Goal: Information Seeking & Learning: Learn about a topic

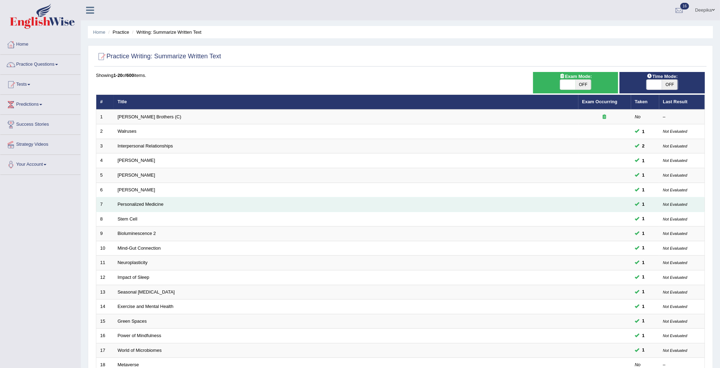
click at [555, 206] on td "Personalized Medicine" at bounding box center [346, 205] width 465 height 15
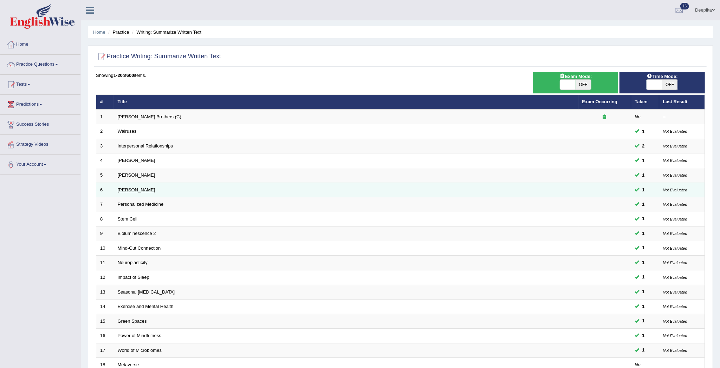
click at [144, 192] on link "Elizabeth Blackwell" at bounding box center [137, 189] width 38 height 5
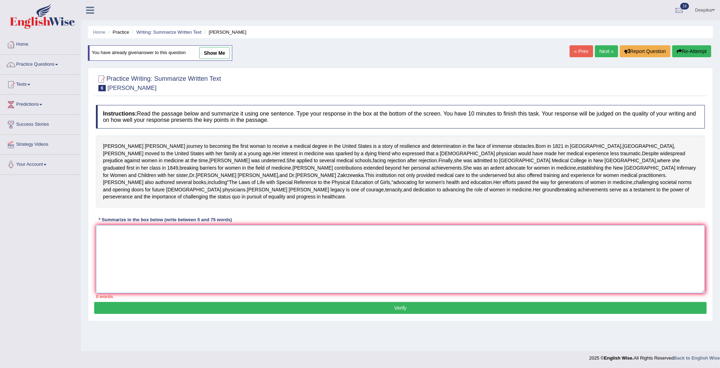
click at [235, 293] on textarea at bounding box center [400, 259] width 609 height 68
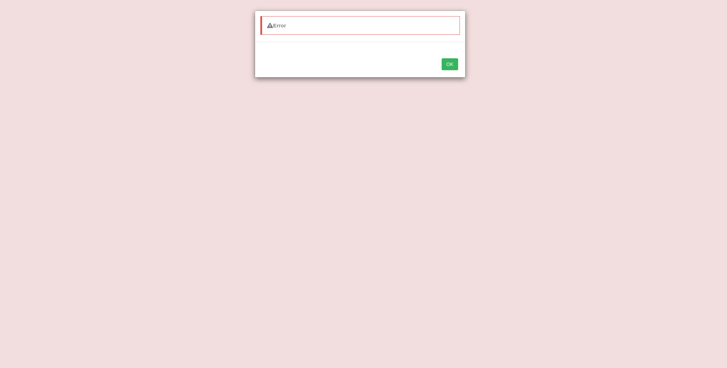
click at [459, 82] on div "Error OK" at bounding box center [363, 184] width 727 height 368
click at [449, 70] on button "OK" at bounding box center [450, 64] width 16 height 12
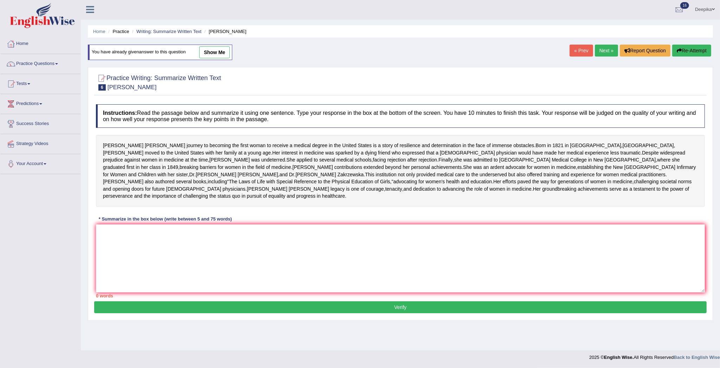
scroll to position [21, 0]
click at [157, 252] on textarea at bounding box center [400, 259] width 609 height 68
type textarea "t"
type textarea "T"
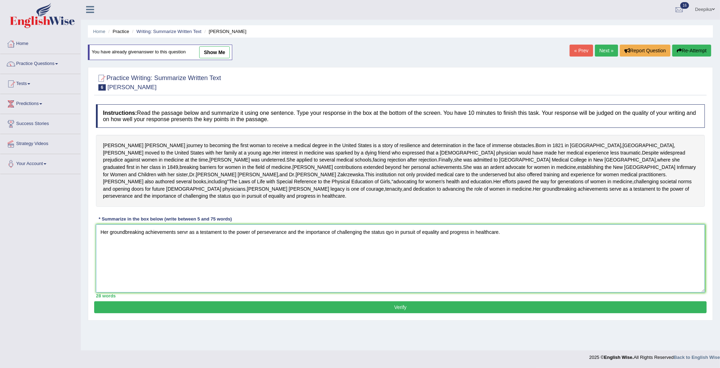
click at [188, 255] on textarea "Her groundbreaking achievements servr as a testament to the power of perseveran…" at bounding box center [400, 259] width 609 height 68
click at [143, 255] on textarea "Her groundbreaking achievements serve as a testament to the power of perseveran…" at bounding box center [400, 259] width 609 height 68
click at [522, 255] on textarea "Her groundbreaking although achievements serve as a testament to the power of p…" at bounding box center [400, 259] width 609 height 68
click at [117, 261] on textarea "Her groundbreaking although achievements serve as a testament to the power of p…" at bounding box center [400, 259] width 609 height 68
click at [112, 267] on textarea "Her groundbreaking although achievements serve as a testament to the power of p…" at bounding box center [400, 259] width 609 height 68
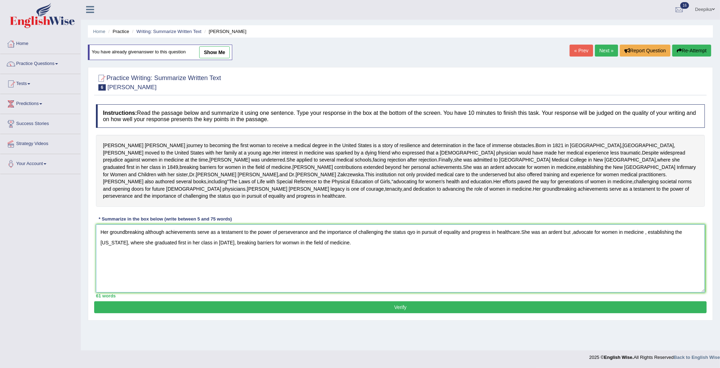
type textarea "Her groundbreaking although achievements serve as a testament to the power of p…"
click at [394, 314] on button "Verify" at bounding box center [400, 308] width 613 height 12
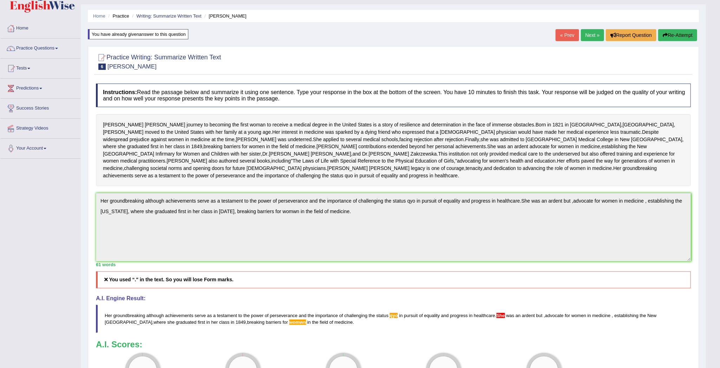
scroll to position [13, 0]
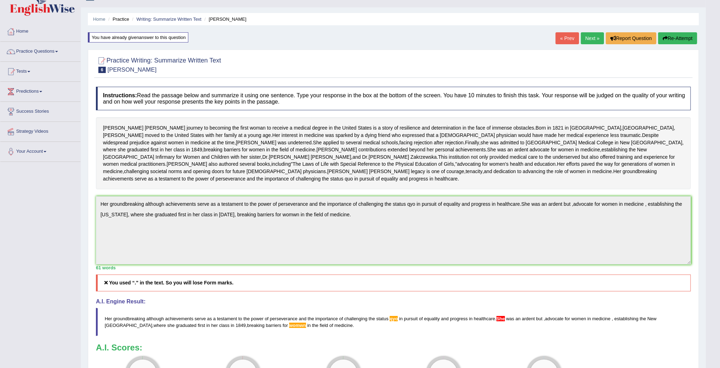
click at [584, 37] on link "Next »" at bounding box center [592, 38] width 23 height 12
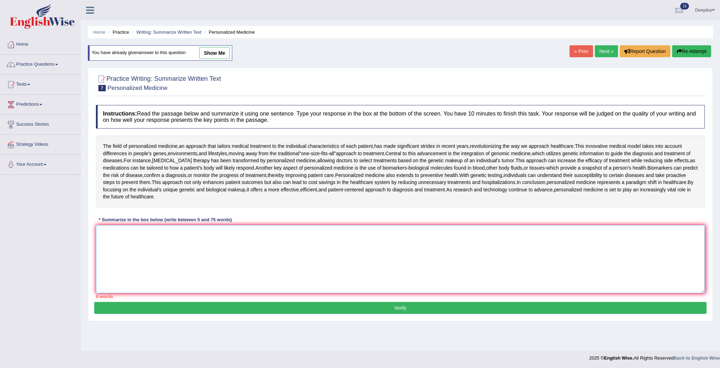
click at [154, 245] on textarea at bounding box center [400, 259] width 609 height 68
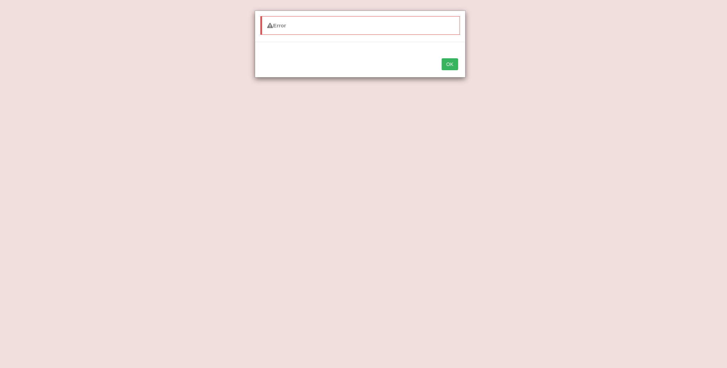
type textarea "By focusing although on the individual unique genetic and biological makeup, it…"
click at [453, 62] on button "OK" at bounding box center [450, 64] width 16 height 12
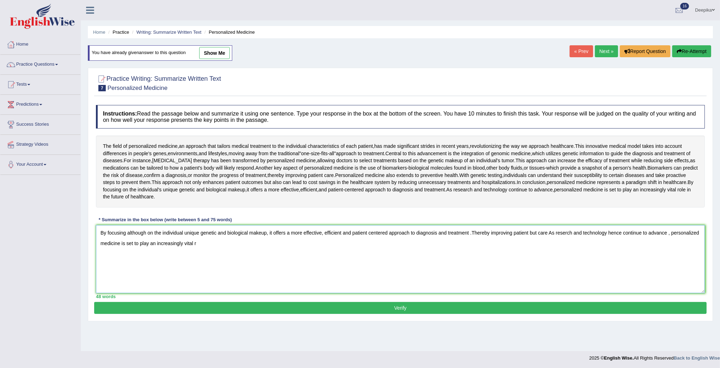
click at [199, 244] on textarea "By focusing although on the individual unique genetic and biological makeup, it…" at bounding box center [400, 259] width 609 height 68
type textarea "By focusing although on the individual unique genetic and biological makeup, it…"
click at [401, 311] on button "Verify" at bounding box center [400, 308] width 613 height 12
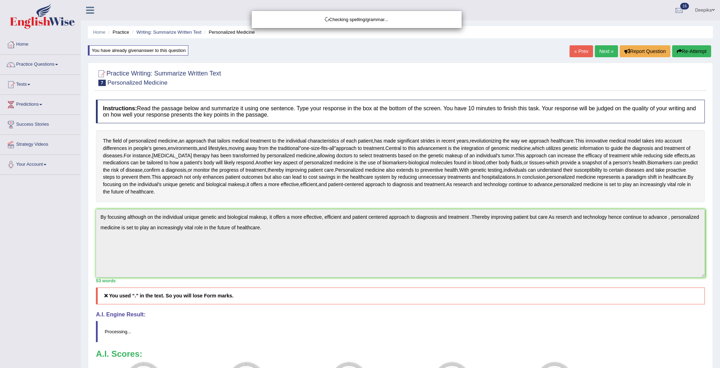
click at [606, 52] on div "Checking spelling/grammar..." at bounding box center [360, 184] width 720 height 368
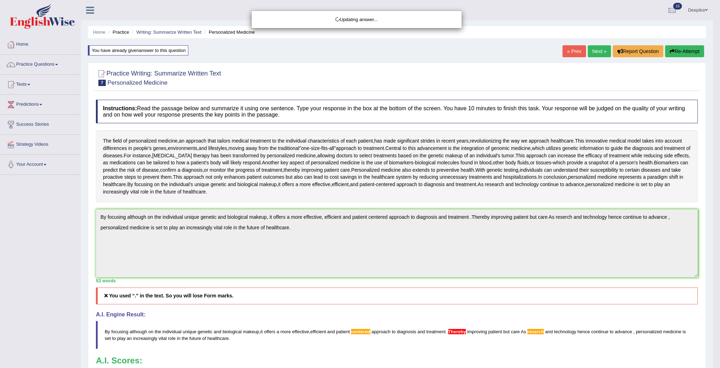
click at [145, 221] on div "Updating answer..." at bounding box center [360, 184] width 720 height 368
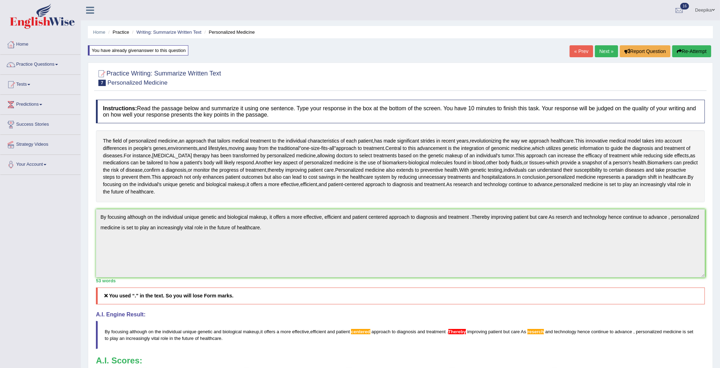
click at [477, 204] on div "Instructions: Read the passage below and summarize it using one sentence. Type …" at bounding box center [400, 256] width 613 height 321
click at [601, 54] on link "Next »" at bounding box center [606, 51] width 23 height 12
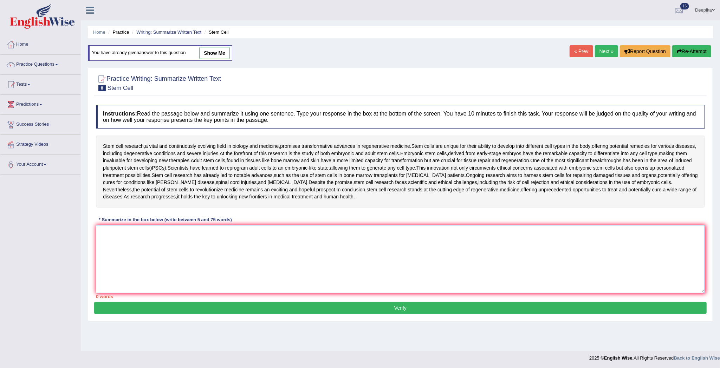
click at [186, 251] on textarea at bounding box center [400, 259] width 609 height 68
type textarea "s"
type textarea "S"
click at [143, 233] on textarea "Embryonic like stae though" at bounding box center [400, 259] width 609 height 68
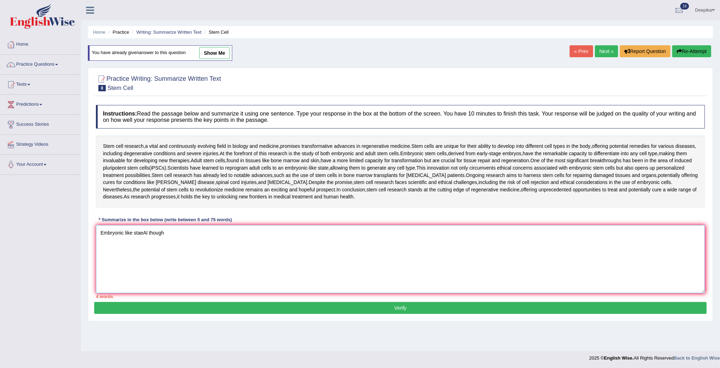
click at [141, 232] on textarea "Embryonic like staeAl though" at bounding box center [400, 259] width 609 height 68
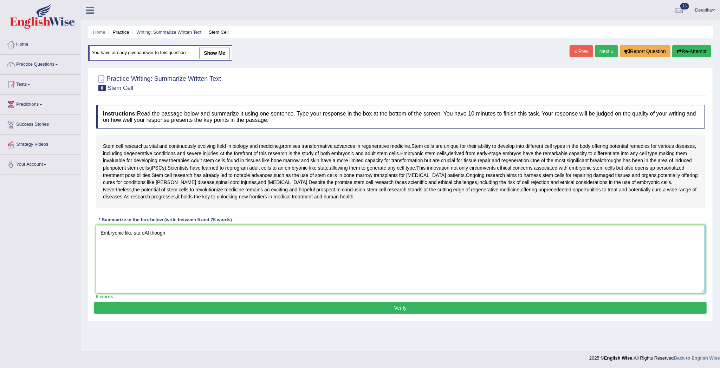
click at [150, 233] on textarea "Embryonic like sta eAl though" at bounding box center [400, 259] width 609 height 68
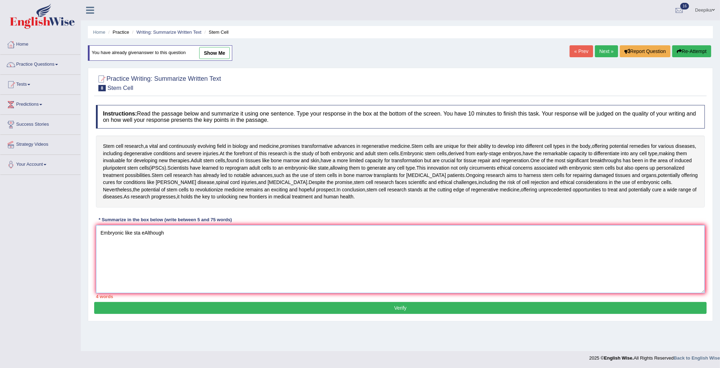
click at [144, 233] on textarea "Embryonic like sta eAlthough" at bounding box center [400, 259] width 609 height 68
click at [166, 233] on textarea "Embryonic like state Although" at bounding box center [400, 259] width 609 height 68
click at [147, 232] on textarea "Embryonic like state Although" at bounding box center [400, 259] width 609 height 68
click at [172, 233] on textarea "Embryonic like state although" at bounding box center [400, 259] width 609 height 68
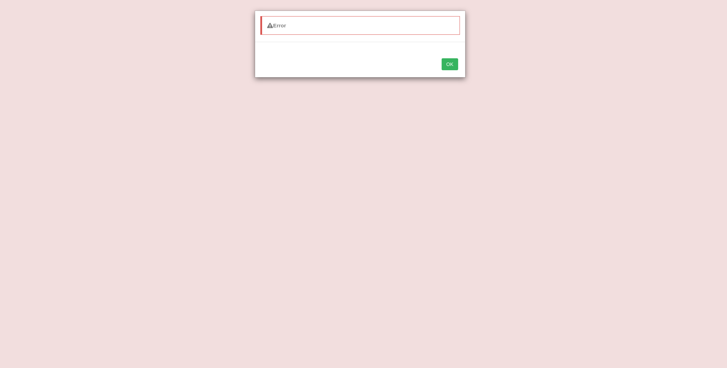
click at [446, 65] on button "OK" at bounding box center [450, 64] width 16 height 12
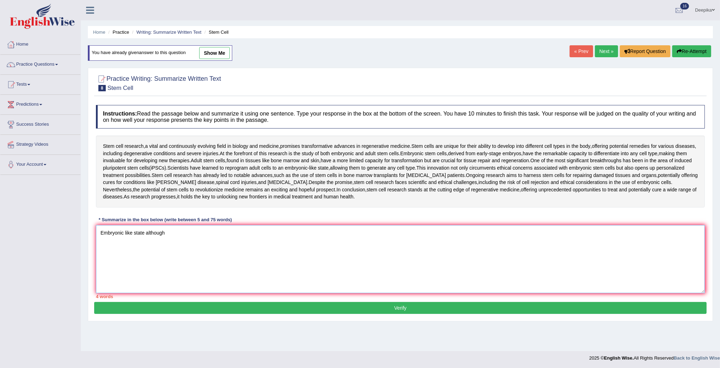
click at [183, 235] on textarea "Embryonic like state although" at bounding box center [400, 259] width 609 height 68
click at [145, 234] on textarea "Embryonic like state although" at bounding box center [400, 259] width 609 height 68
click at [155, 231] on textarea "Embryonic although" at bounding box center [400, 259] width 609 height 68
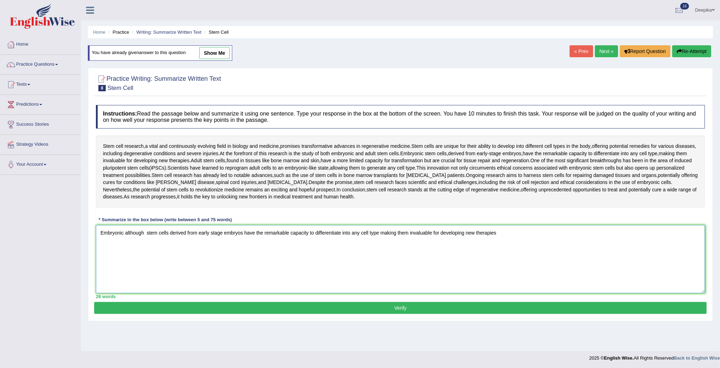
click at [155, 231] on textarea "Embryonic although stem cells derived from early stage embryos have the remarka…" at bounding box center [400, 259] width 609 height 68
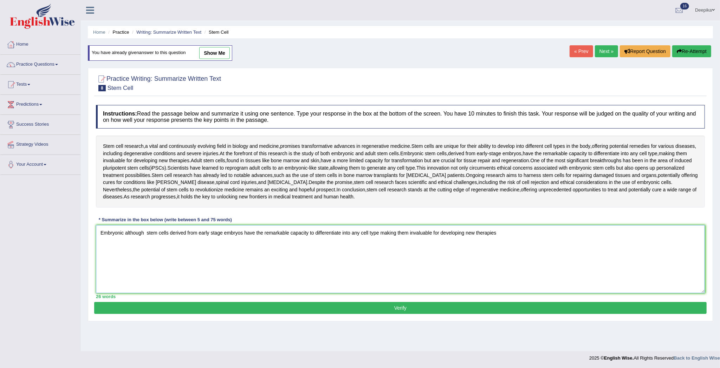
click at [510, 234] on textarea "Embryonic although stem cells derived from early stage embryos have the remarka…" at bounding box center [400, 259] width 609 height 68
drag, startPoint x: 448, startPoint y: 163, endPoint x: 573, endPoint y: 164, distance: 124.1
click at [573, 164] on div "Stem cell research , a vital and continuously evolving field in biology and med…" at bounding box center [400, 172] width 609 height 72
click at [502, 229] on textarea "Embryonic although stem cells derived from early stage embryos have the remarka…" at bounding box center [400, 259] width 609 height 68
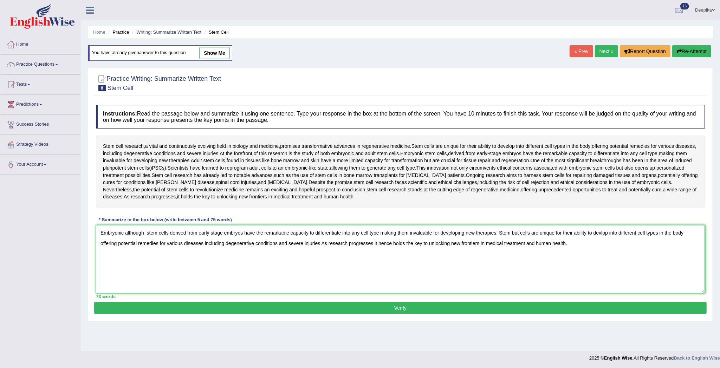
type textarea "Embryonic although stem cells derived from early stage embryos have the remarka…"
click at [445, 310] on button "Verify" at bounding box center [400, 308] width 613 height 12
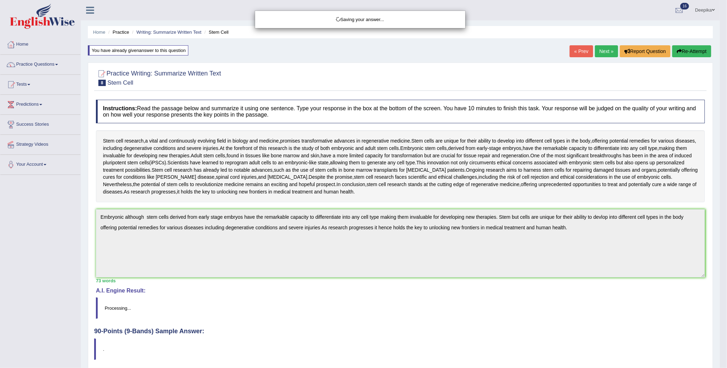
click at [445, 310] on div "Saving your answer..." at bounding box center [363, 184] width 727 height 368
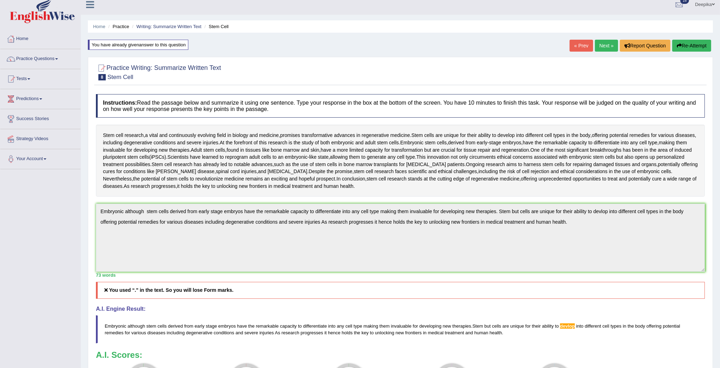
scroll to position [2, 0]
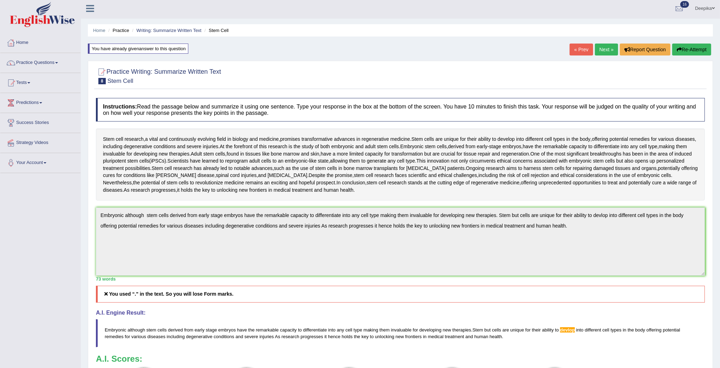
click at [608, 51] on link "Next »" at bounding box center [606, 50] width 23 height 12
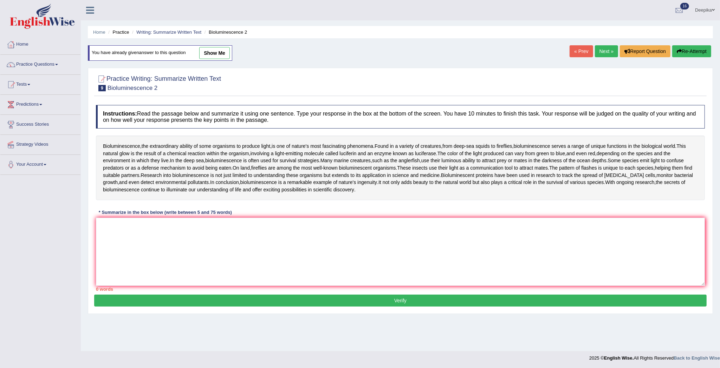
drag, startPoint x: 489, startPoint y: 44, endPoint x: 338, endPoint y: 136, distance: 177.3
click at [338, 136] on div "Home Practice Writing: Summarize Written Text Bioluminescence 2 You have alread…" at bounding box center [400, 175] width 639 height 351
click at [217, 238] on textarea at bounding box center [400, 252] width 609 height 68
type textarea "B"
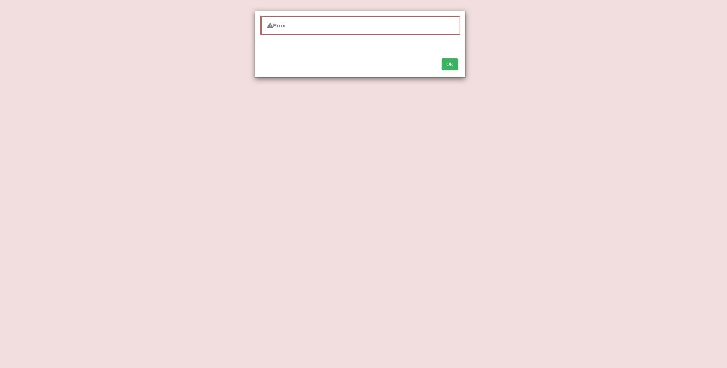
click at [447, 70] on button "OK" at bounding box center [450, 64] width 16 height 12
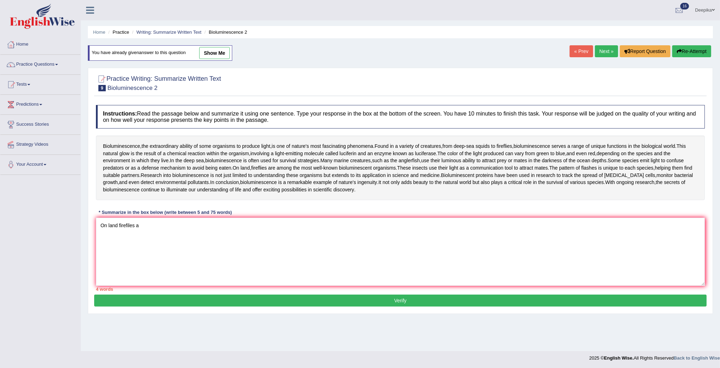
click at [210, 53] on link "show me" at bounding box center [214, 53] width 31 height 12
type textarea "this summary"
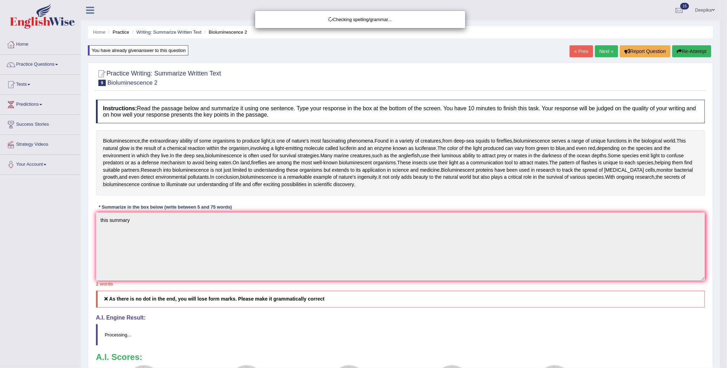
click at [42, 66] on div "Checking spelling/grammar..." at bounding box center [363, 184] width 727 height 368
drag, startPoint x: 42, startPoint y: 66, endPoint x: 51, endPoint y: 66, distance: 8.4
click at [51, 66] on div "Checking spelling/grammar..." at bounding box center [363, 184] width 727 height 368
click at [58, 66] on div "Checking spelling/grammar..." at bounding box center [363, 184] width 727 height 368
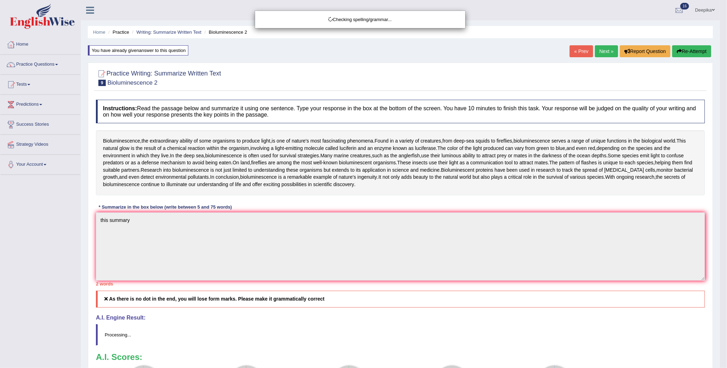
click at [17, 45] on div "Checking spelling/grammar..." at bounding box center [363, 184] width 727 height 368
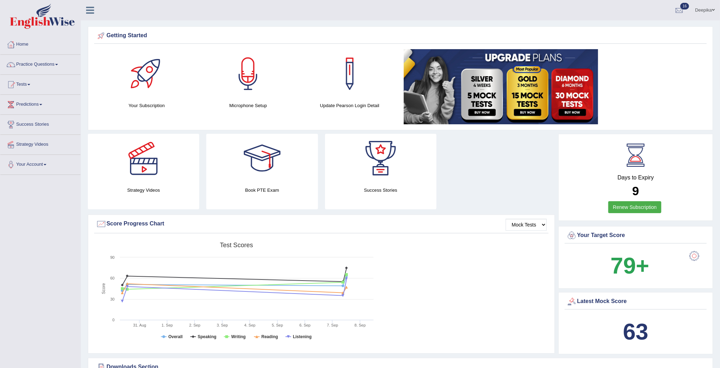
click at [362, 90] on div at bounding box center [349, 73] width 49 height 49
click at [620, 209] on link "Renew Subscription" at bounding box center [634, 207] width 53 height 12
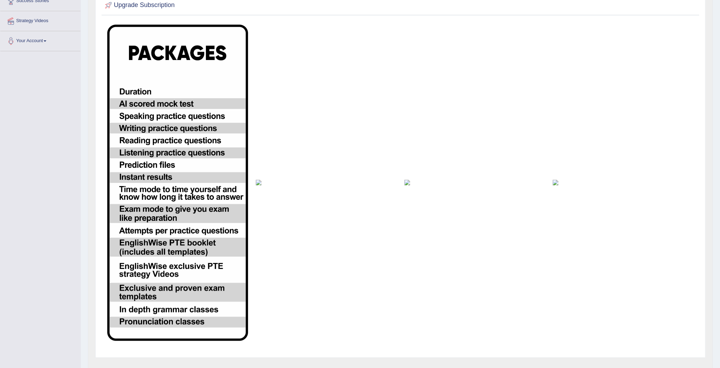
scroll to position [138, 0]
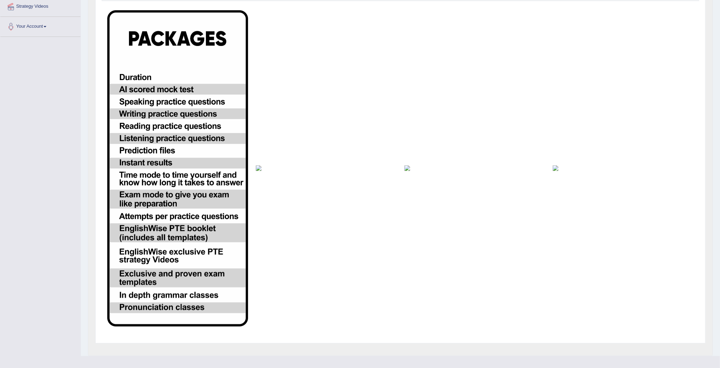
click at [407, 178] on td at bounding box center [475, 168] width 149 height 324
click at [408, 169] on img at bounding box center [475, 169] width 141 height 6
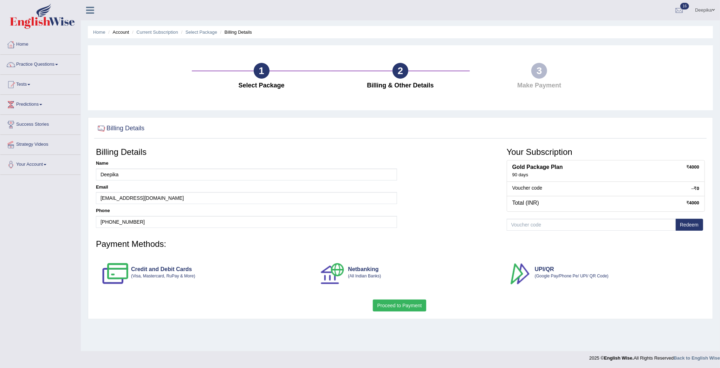
click at [539, 78] on div "3" at bounding box center [539, 71] width 16 height 16
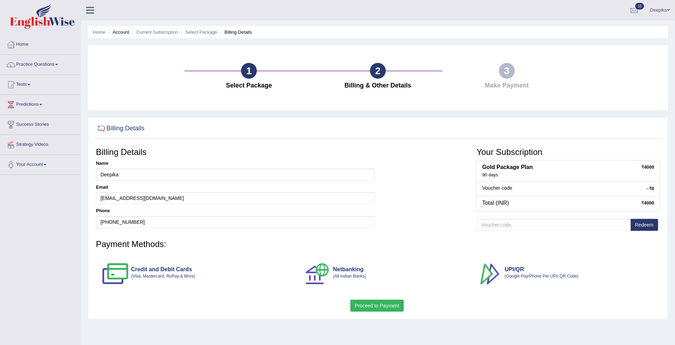
click at [235, 34] on li "Billing Details" at bounding box center [235, 32] width 33 height 7
click at [203, 33] on link "Select Package" at bounding box center [202, 32] width 32 height 5
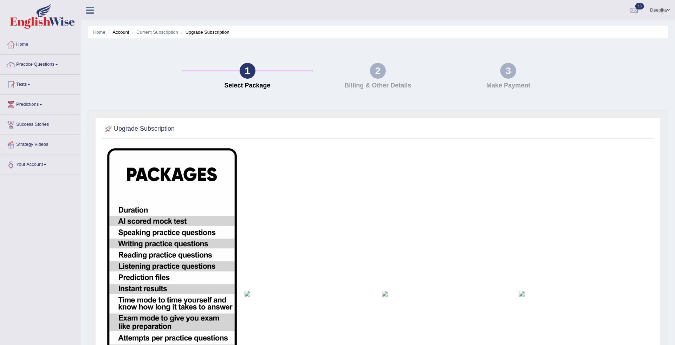
click at [524, 295] on img at bounding box center [584, 294] width 130 height 6
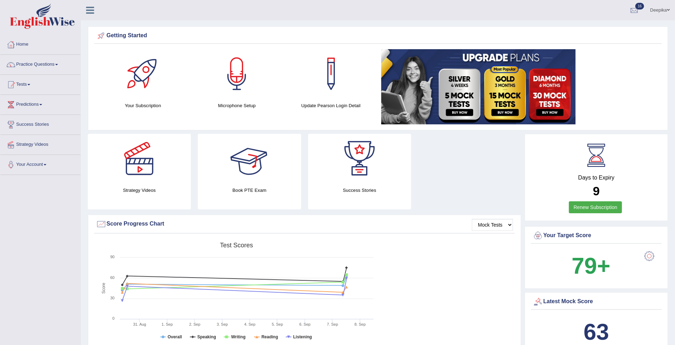
click at [257, 170] on div at bounding box center [249, 158] width 49 height 49
click at [508, 111] on img at bounding box center [478, 86] width 194 height 75
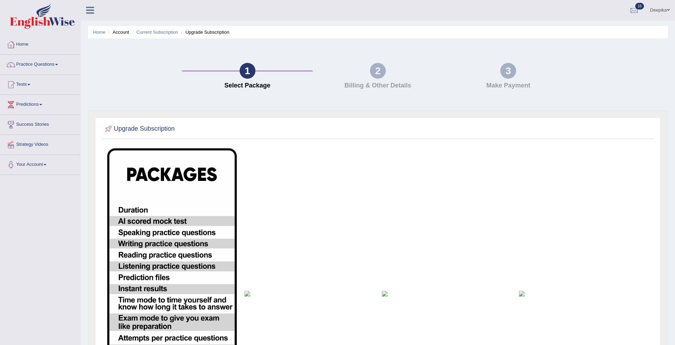
click at [36, 46] on link "Home" at bounding box center [40, 44] width 80 height 18
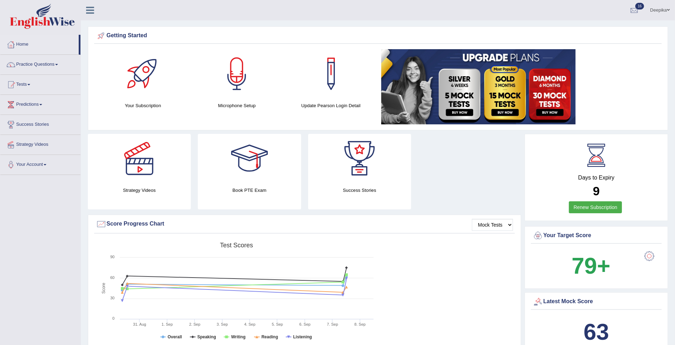
click at [356, 97] on link at bounding box center [331, 73] width 87 height 49
click at [466, 94] on img at bounding box center [478, 86] width 194 height 75
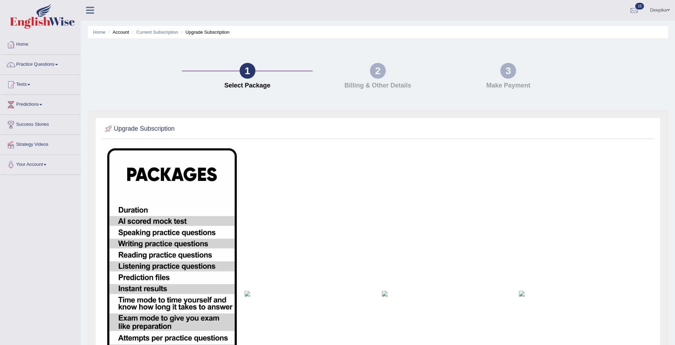
click at [247, 295] on img at bounding box center [310, 294] width 130 height 6
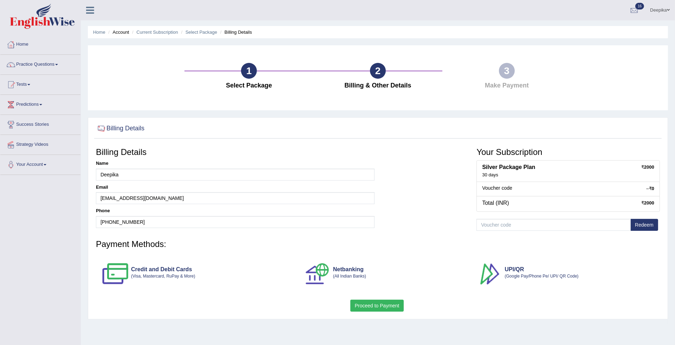
click at [674, 326] on div "Home Account Current Subscription Select Package Billing Details 1 Select Packa…" at bounding box center [378, 175] width 594 height 351
click at [203, 34] on link "Select Package" at bounding box center [202, 32] width 32 height 5
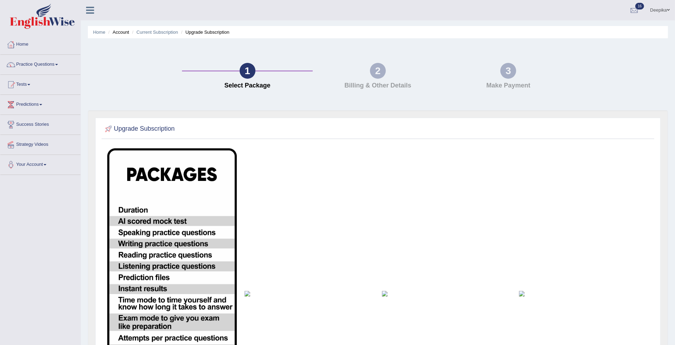
click at [387, 296] on img at bounding box center [447, 294] width 130 height 6
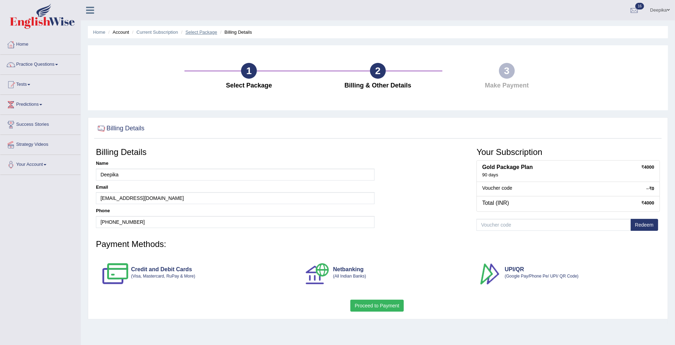
click at [194, 34] on link "Select Package" at bounding box center [202, 32] width 32 height 5
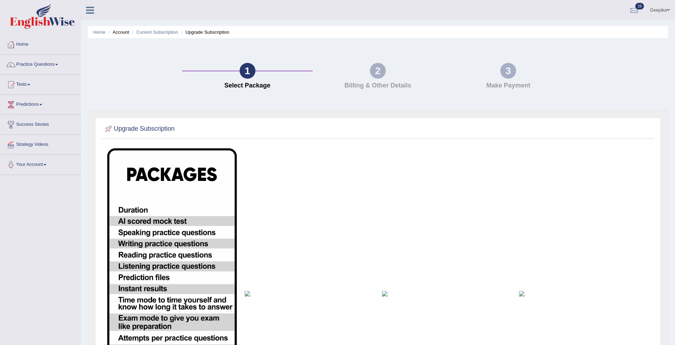
click at [519, 294] on img at bounding box center [584, 294] width 130 height 6
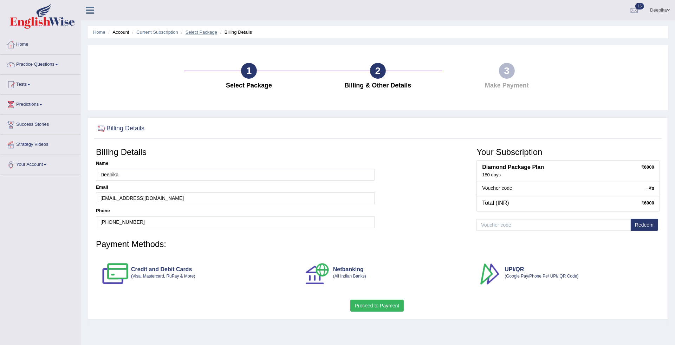
click at [201, 31] on link "Select Package" at bounding box center [202, 32] width 32 height 5
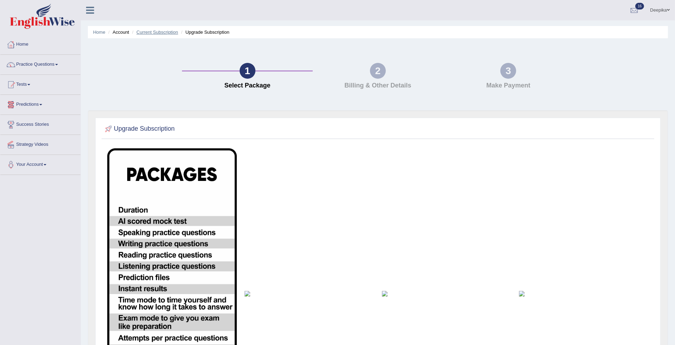
click at [160, 33] on link "Current Subscription" at bounding box center [157, 32] width 42 height 5
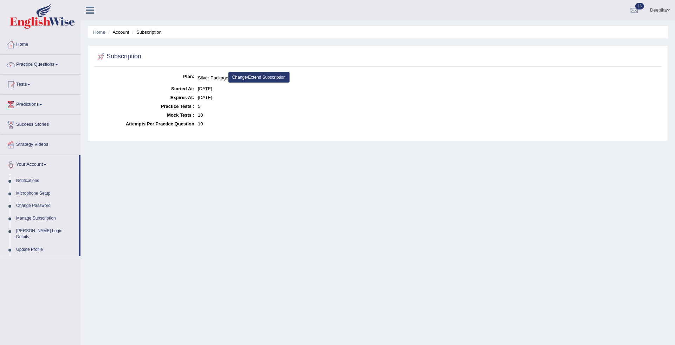
click at [239, 73] on link "Change/Extend Subscription" at bounding box center [258, 77] width 61 height 11
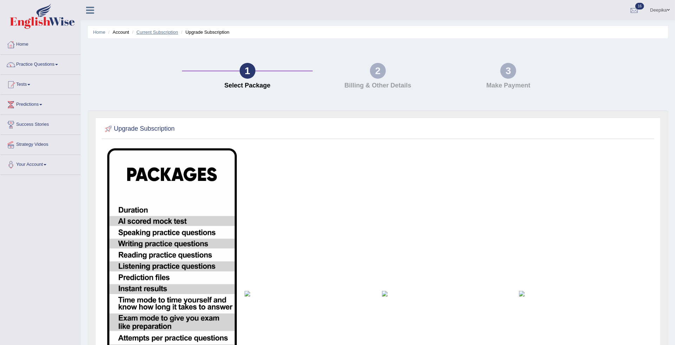
click at [165, 32] on link "Current Subscription" at bounding box center [157, 32] width 42 height 5
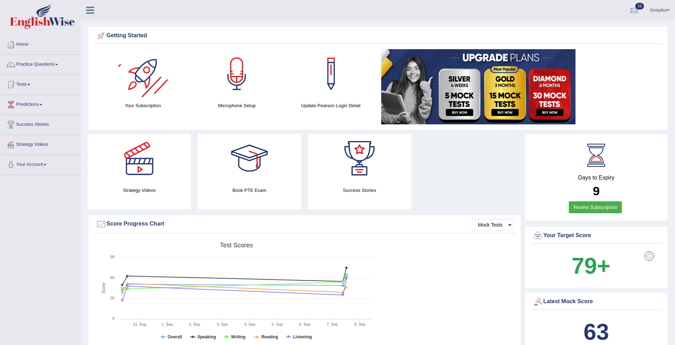
click at [131, 81] on div at bounding box center [142, 73] width 49 height 49
click at [257, 173] on div at bounding box center [249, 158] width 49 height 49
click at [157, 183] on div "Strategy Videos" at bounding box center [139, 172] width 103 height 76
click at [148, 180] on div at bounding box center [139, 158] width 49 height 49
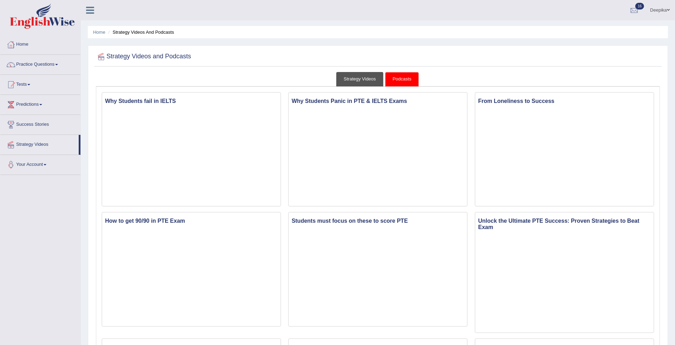
click at [373, 81] on link "Strategy Videos" at bounding box center [359, 79] width 47 height 14
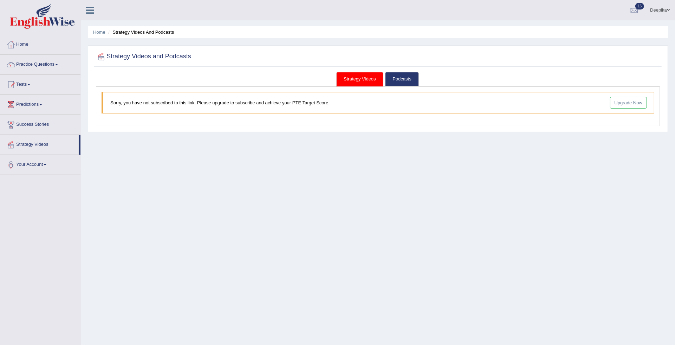
click at [617, 105] on link "Upgrade Now" at bounding box center [628, 103] width 37 height 12
click at [396, 78] on link "Podcasts" at bounding box center [401, 79] width 33 height 14
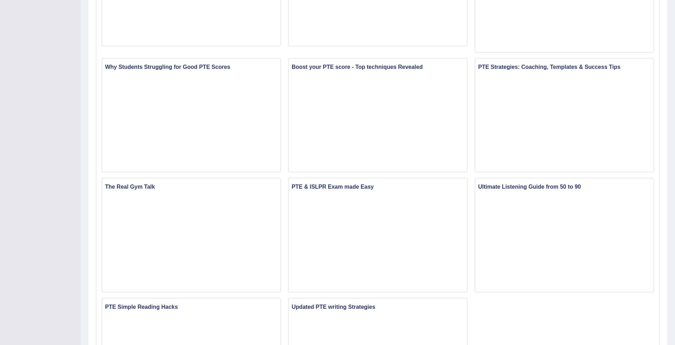
scroll to position [302, 0]
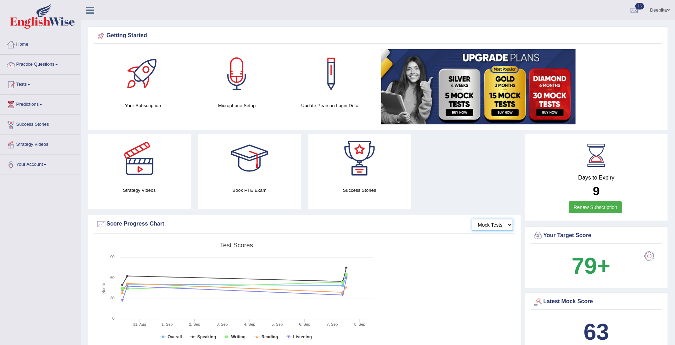
click at [509, 225] on select "Mock Tests" at bounding box center [492, 225] width 41 height 12
click at [472, 219] on select "Mock Tests" at bounding box center [492, 225] width 41 height 12
click at [359, 175] on div at bounding box center [359, 158] width 49 height 49
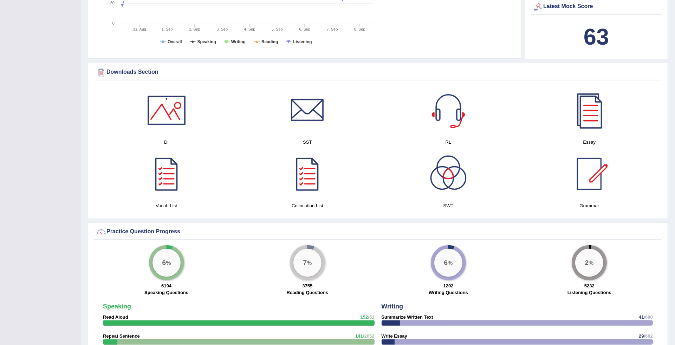
scroll to position [302, 0]
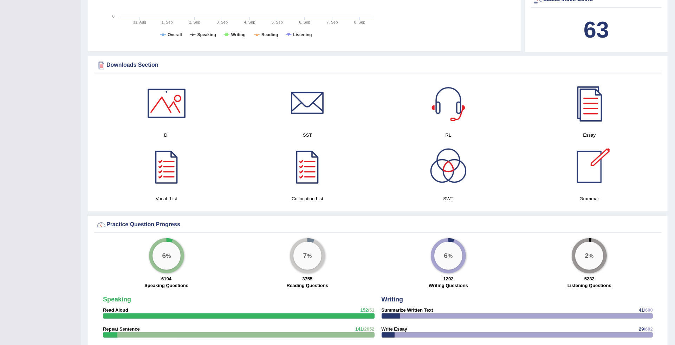
click at [596, 174] on div at bounding box center [589, 166] width 49 height 49
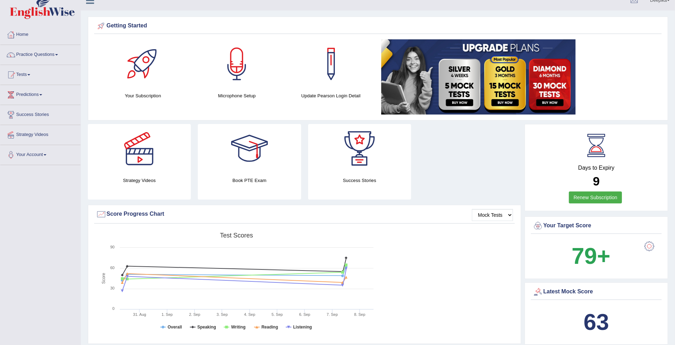
scroll to position [0, 0]
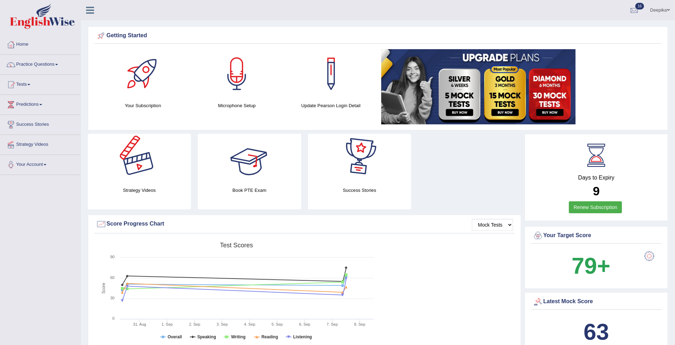
click at [153, 164] on div at bounding box center [139, 158] width 49 height 49
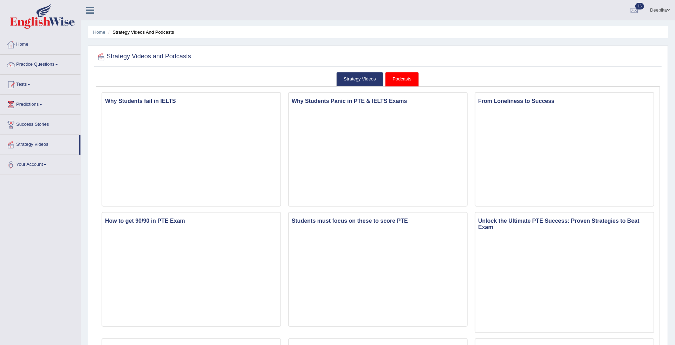
click at [57, 68] on link "Practice Questions" at bounding box center [40, 64] width 80 height 18
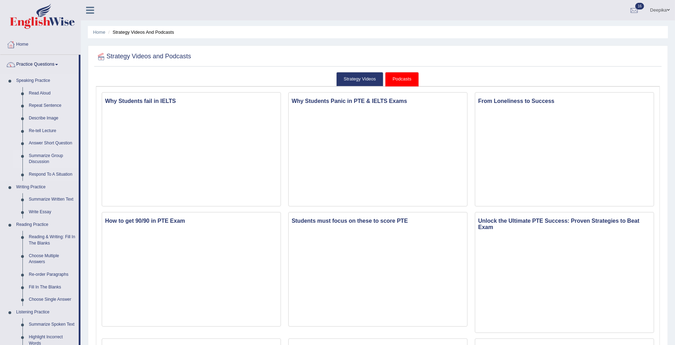
click at [53, 160] on link "Summarize Group Discussion" at bounding box center [52, 159] width 53 height 19
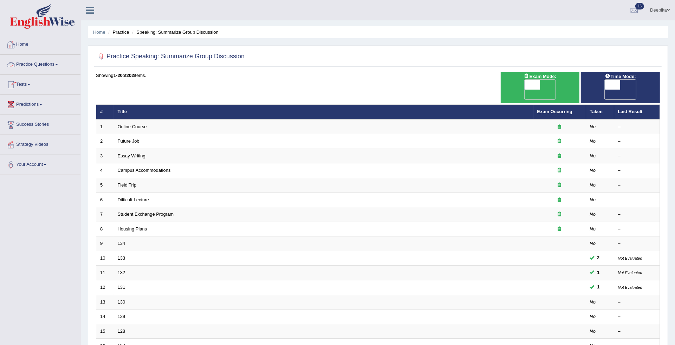
click at [58, 66] on link "Practice Questions" at bounding box center [40, 64] width 80 height 18
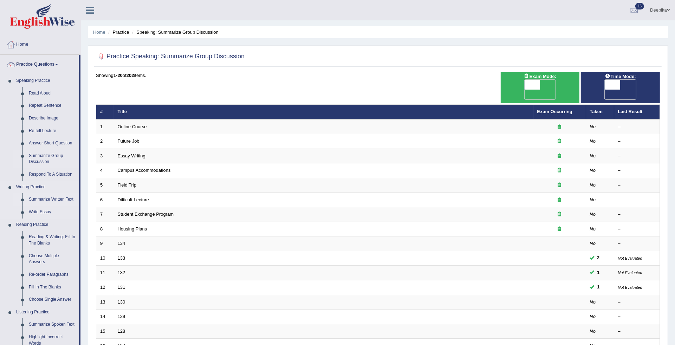
click at [47, 201] on link "Summarize Written Text" at bounding box center [52, 199] width 53 height 13
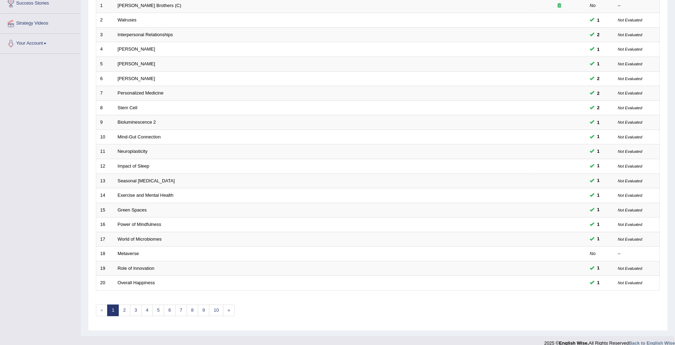
scroll to position [122, 0]
click at [125, 304] on link "2" at bounding box center [124, 310] width 12 height 12
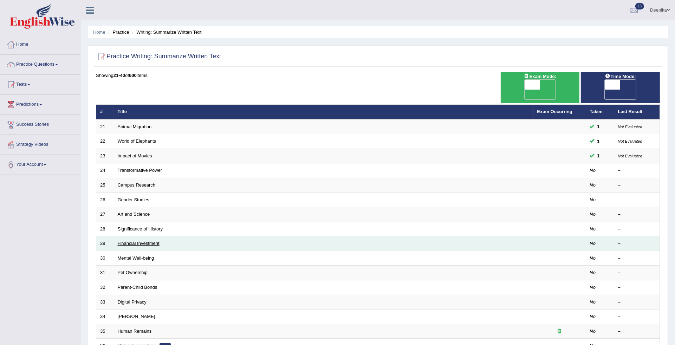
click at [144, 241] on link "Financial Investment" at bounding box center [139, 243] width 42 height 5
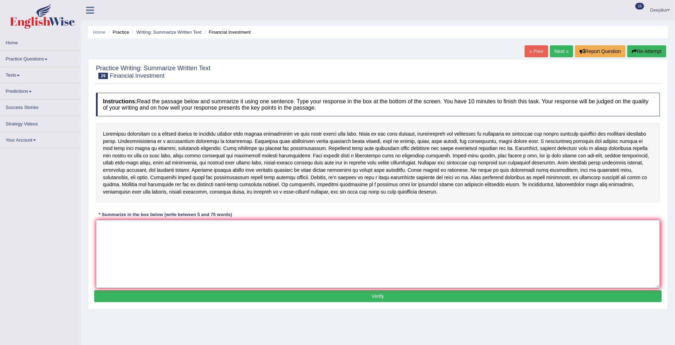
click at [127, 227] on textarea at bounding box center [378, 254] width 564 height 68
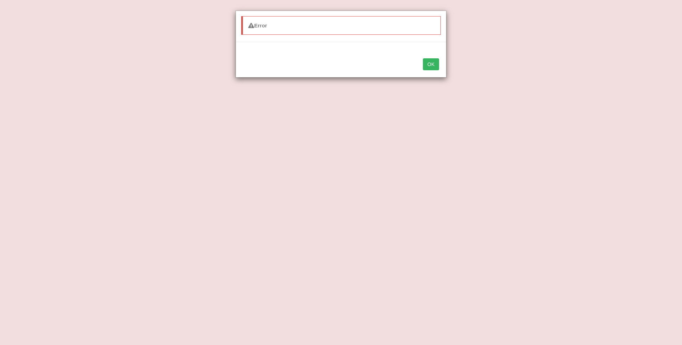
type textarea "Financial investment is crucial aspect of perso"
click at [426, 66] on button "OK" at bounding box center [431, 64] width 16 height 12
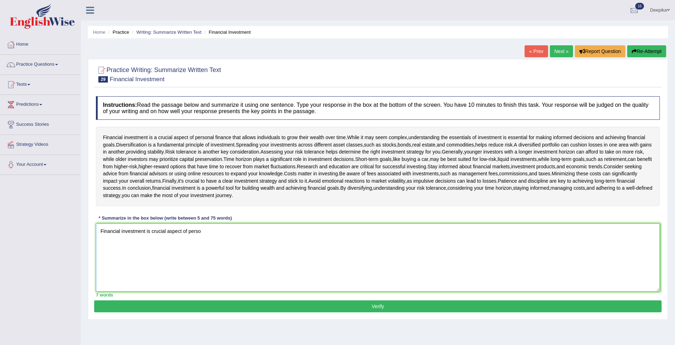
click at [206, 226] on textarea "Financial investment is crucial aspect of perso" at bounding box center [378, 258] width 564 height 68
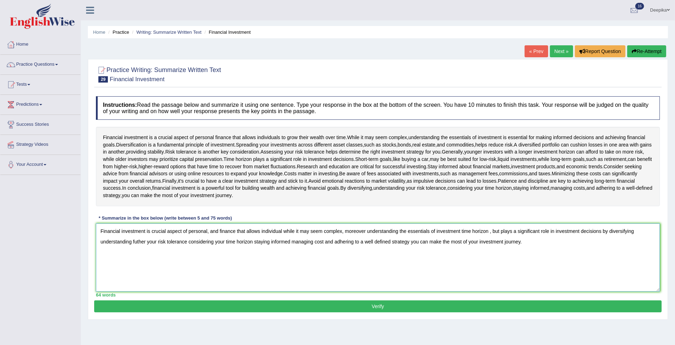
type textarea "Financial investment is crucial aspect of personal, and finance that allows ind…"
click at [374, 310] on button "Verify" at bounding box center [378, 307] width 568 height 12
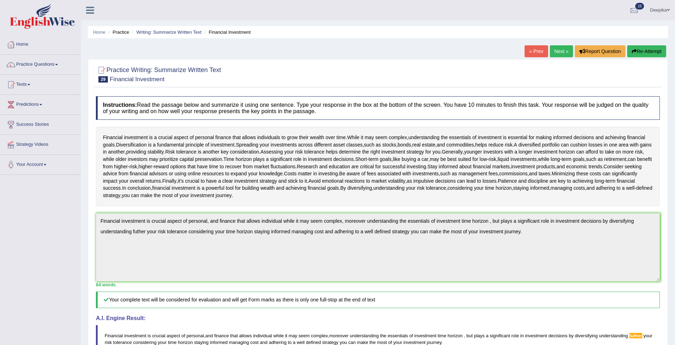
click at [559, 52] on link "Next »" at bounding box center [561, 51] width 23 height 12
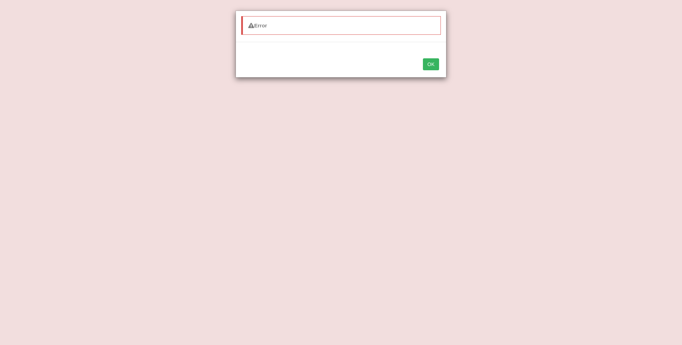
type textarea "Mental health is an integral part of overall well being, but influencing hoe we…"
click at [423, 58] on button "OK" at bounding box center [431, 64] width 16 height 12
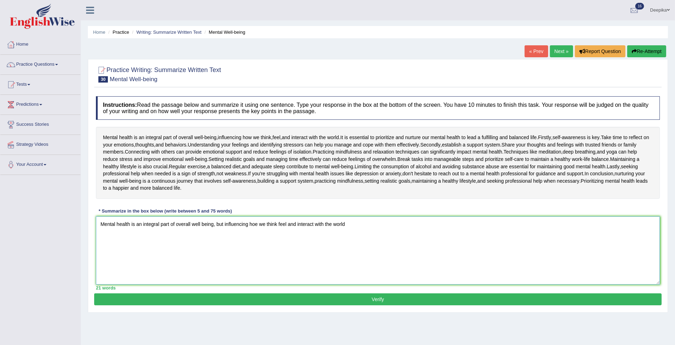
click at [347, 224] on textarea "Mental health is an integral part of overall well being, but influencing hoe we…" at bounding box center [378, 251] width 564 height 68
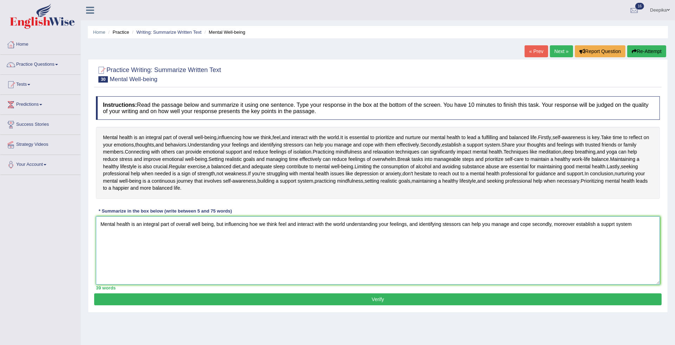
click at [638, 225] on textarea "Mental health is an integral part of overall well being, but influencing hoe we…" at bounding box center [378, 251] width 564 height 68
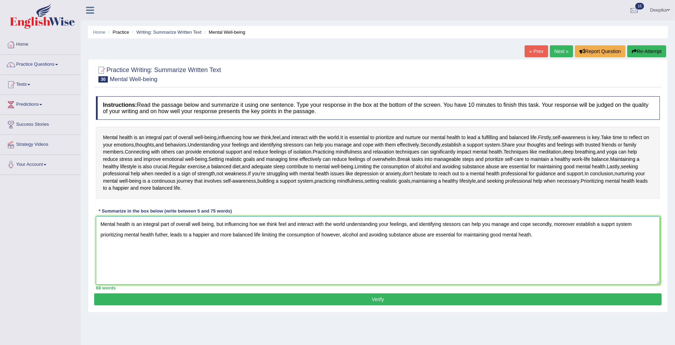
type textarea "Mental health is an integral part of overall well being, but influencing hoe we…"
click at [378, 301] on button "Verify" at bounding box center [378, 299] width 568 height 12
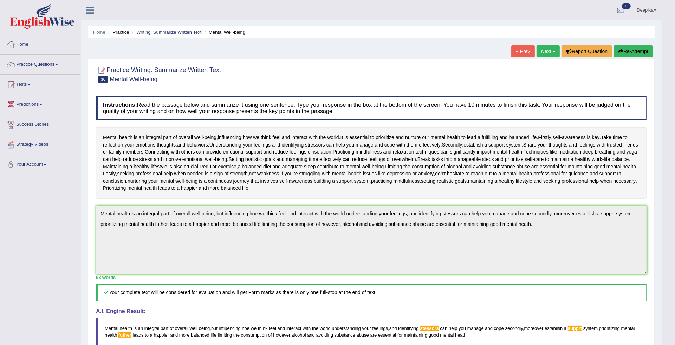
click at [547, 53] on link "Next »" at bounding box center [548, 51] width 23 height 12
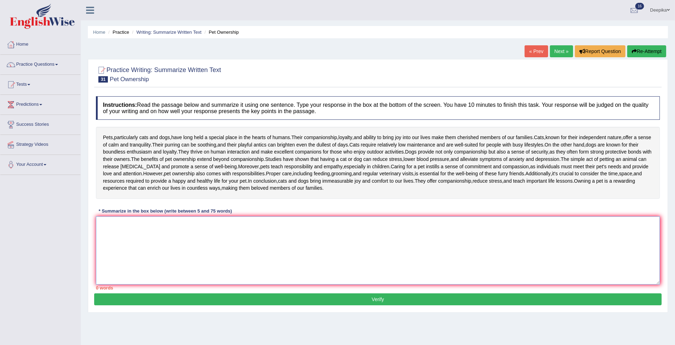
click at [153, 238] on textarea at bounding box center [378, 251] width 564 height 68
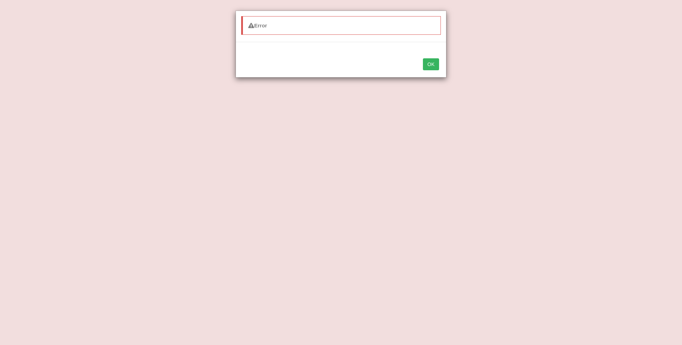
click at [431, 64] on button "OK" at bounding box center [431, 64] width 16 height 12
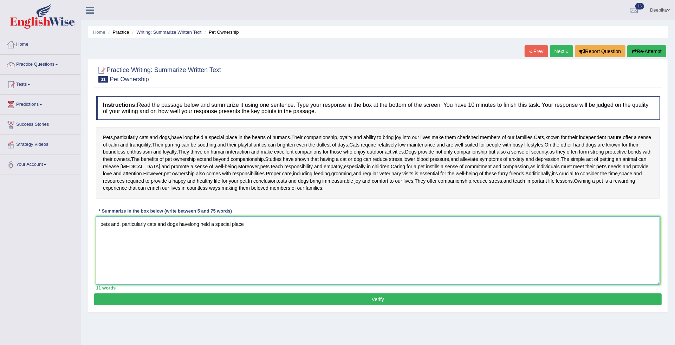
click at [246, 222] on textarea "pets and, particularly cats and dogs havelong held a special place" at bounding box center [378, 251] width 564 height 68
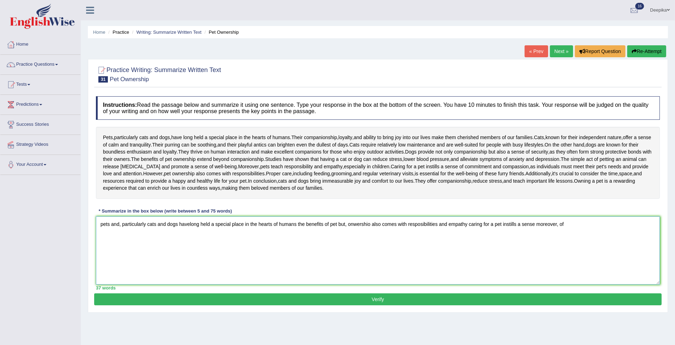
click at [121, 224] on textarea "pets and, particularly cats and dogs havelong held a special place in the heart…" at bounding box center [378, 251] width 564 height 68
click at [110, 224] on textarea "pets and particularly cats and dogs havelong held a special place in the hearts…" at bounding box center [378, 251] width 564 height 68
click at [188, 223] on textarea "pets, and particularly cats and dogs havelong held a special place in the heart…" at bounding box center [378, 251] width 564 height 68
click at [348, 224] on textarea "pets, and particularly cats and dogs have long held a special place in the hear…" at bounding box center [378, 251] width 564 height 68
click at [338, 222] on textarea "pets, and particularly cats and dogs have long held a special place in the hear…" at bounding box center [378, 251] width 564 height 68
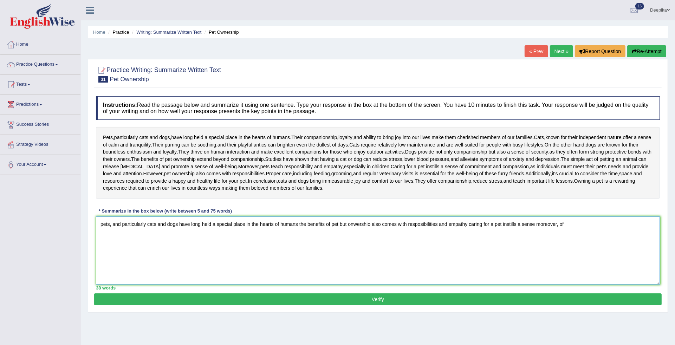
click at [535, 224] on textarea "pets, and particularly cats and dogs have long held a special place in the hear…" at bounding box center [378, 251] width 564 height 68
click at [560, 225] on textarea "pets, and particularly cats and dogs have long held a special place in the hear…" at bounding box center [378, 251] width 564 height 68
click at [568, 222] on textarea "pets, and particularly cats and dogs have long held a special place in the hear…" at bounding box center [378, 251] width 564 height 68
type textarea "pets, and particularly cats and dogs have long held a special place in the hear…"
click at [374, 301] on button "Verify" at bounding box center [378, 299] width 568 height 12
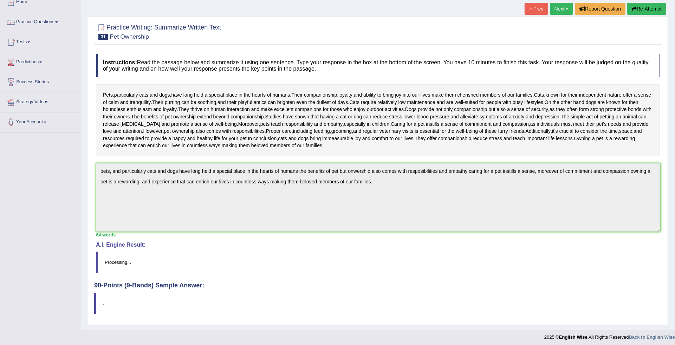
scroll to position [46, 0]
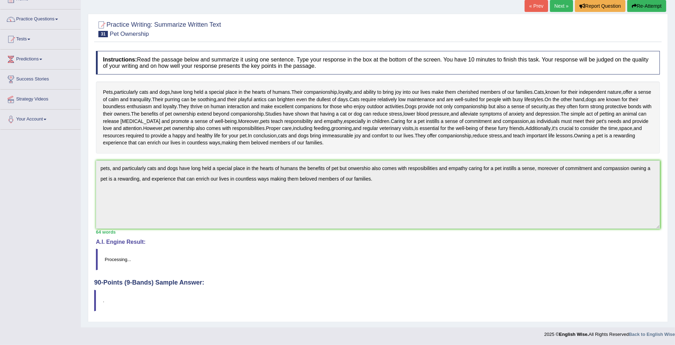
click at [163, 283] on h4 "90-Points (9-Bands) Sample Answer:" at bounding box center [378, 166] width 568 height 241
click at [601, 251] on blockquote "Processing..." at bounding box center [378, 259] width 564 height 21
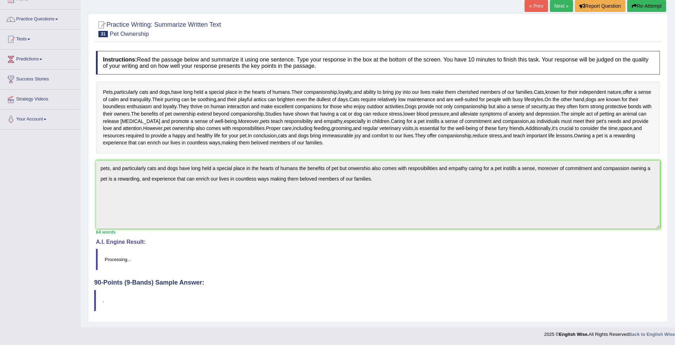
scroll to position [0, 0]
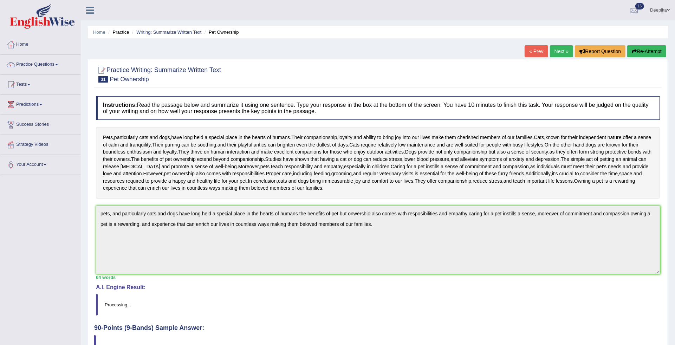
click at [553, 51] on link "Next »" at bounding box center [561, 51] width 23 height 12
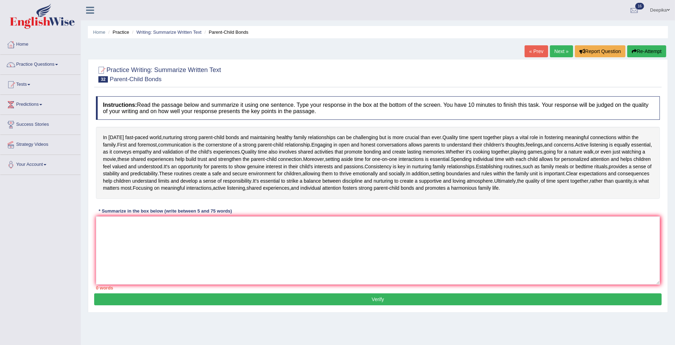
click at [526, 50] on link "« Prev" at bounding box center [536, 51] width 23 height 12
click at [556, 49] on link "Next »" at bounding box center [561, 51] width 23 height 12
click at [222, 248] on textarea at bounding box center [378, 251] width 564 height 68
type textarea "i"
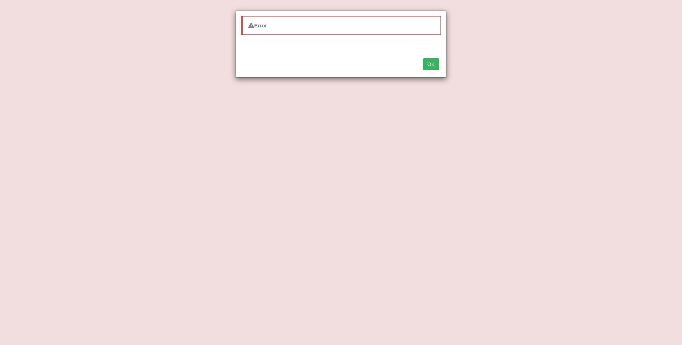
type textarea "In today fast paced, and world nuturing strong parent child bonds engagin"
click at [430, 62] on button "OK" at bounding box center [431, 64] width 16 height 12
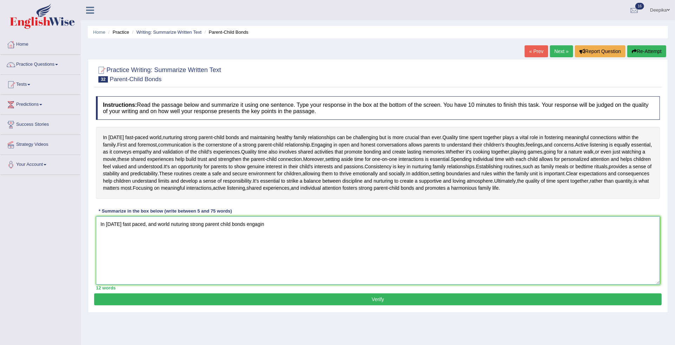
click at [265, 225] on textarea "In today fast paced, and world nuturing strong parent child bonds engagin" at bounding box center [378, 251] width 564 height 68
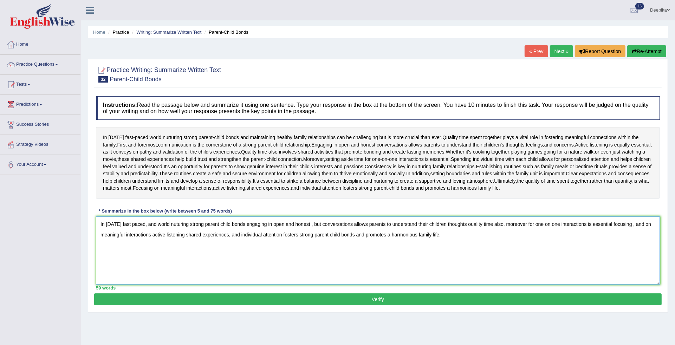
click at [172, 224] on textarea "In today fast paced, and world nuturing strong parent child bonds engaging in o…" at bounding box center [378, 251] width 564 height 68
click at [173, 224] on textarea "In today fast paced, and world nruturing strong parent child bonds engaging in …" at bounding box center [378, 251] width 564 height 68
click at [188, 224] on textarea "In today fast paced, and world nurturing strong parent child bonds engaging in …" at bounding box center [378, 251] width 564 height 68
click at [470, 224] on textarea "In today fast paced, and world nurturingqstrong parent child bonds engaging in …" at bounding box center [378, 251] width 564 height 68
type textarea "In today fast paced, and world nurturingqstrong parent child bonds engaging in …"
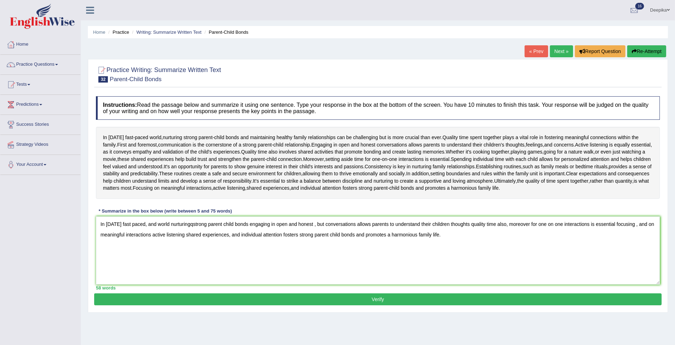
click at [377, 299] on button "Verify" at bounding box center [378, 299] width 568 height 12
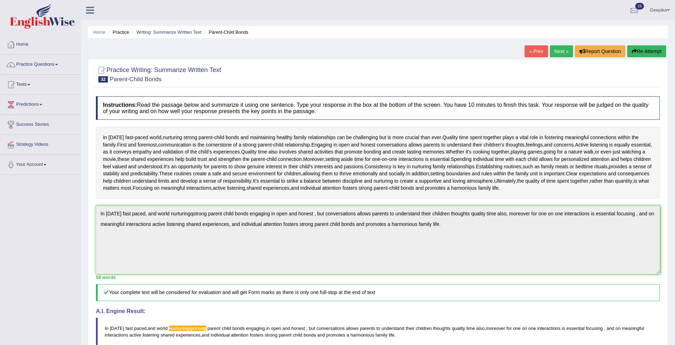
click at [674, 291] on div "Home Practice Writing: Summarize Written Text Parent-Child Bonds « Prev Next » …" at bounding box center [378, 230] width 594 height 461
click at [556, 53] on link "Next »" at bounding box center [561, 51] width 23 height 12
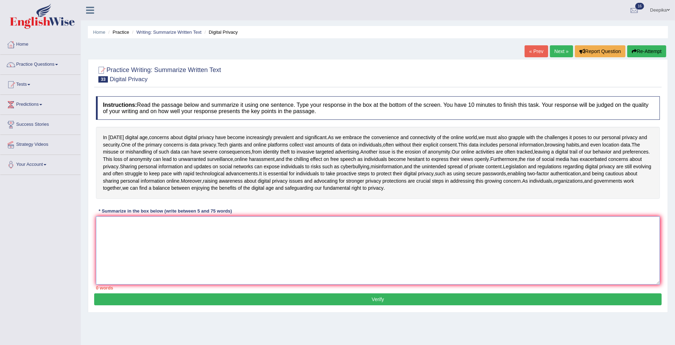
click at [232, 262] on textarea at bounding box center [378, 251] width 564 height 68
click at [561, 47] on link "Next »" at bounding box center [561, 51] width 23 height 12
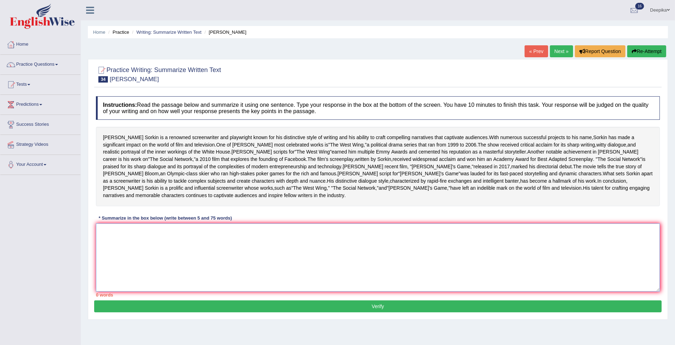
click at [115, 232] on textarea at bounding box center [378, 258] width 564 height 68
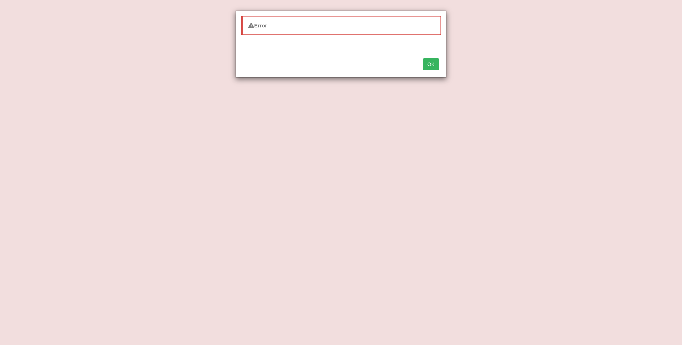
click at [431, 67] on button "OK" at bounding box center [431, 64] width 16 height 12
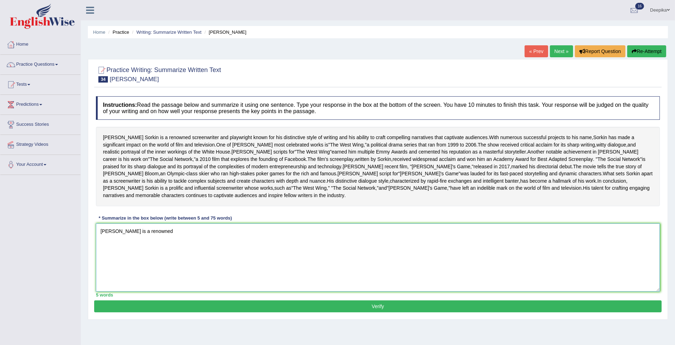
click at [195, 225] on textarea "[PERSON_NAME] is a renowned" at bounding box center [378, 258] width 564 height 68
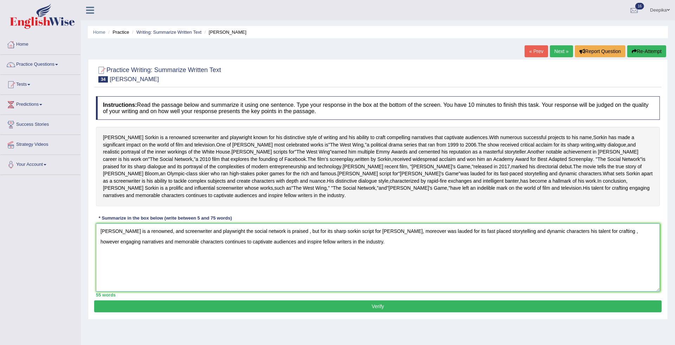
type textarea "[PERSON_NAME] is a renowned, and screenwriter and playwright the social network…"
click at [374, 301] on button "Verify" at bounding box center [378, 307] width 568 height 12
